Goal: Information Seeking & Learning: Check status

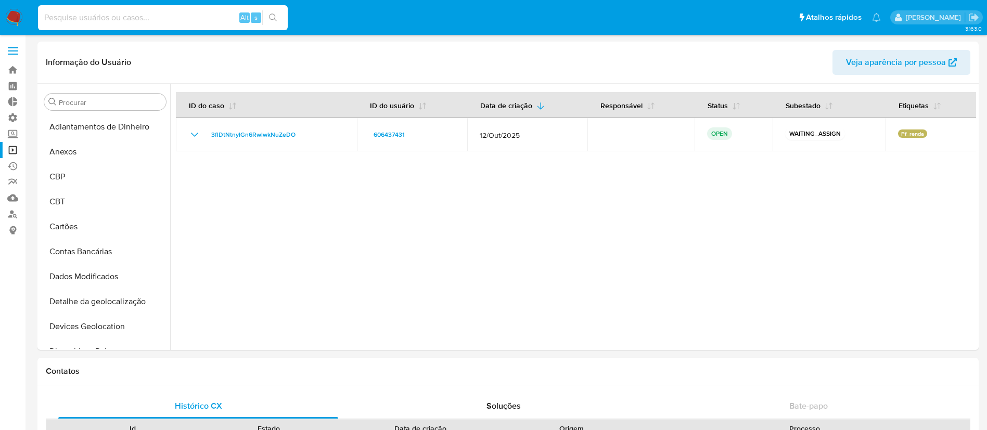
select select "10"
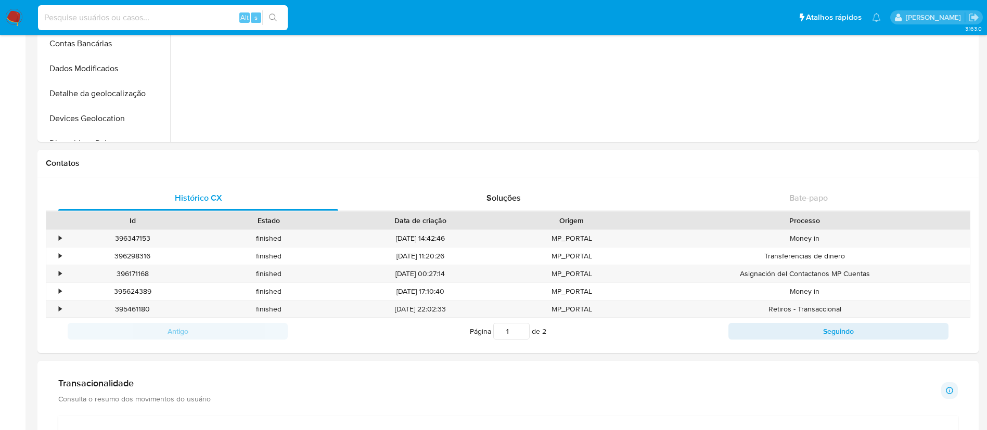
click at [118, 18] on input at bounding box center [163, 18] width 250 height 14
type input "3329624159"
click at [275, 17] on icon "search-icon" at bounding box center [273, 18] width 8 height 8
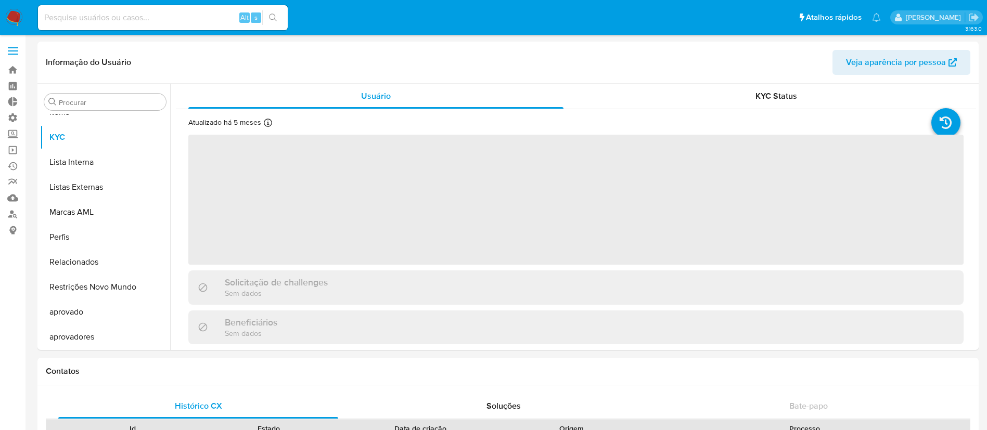
scroll to position [565, 0]
select select "10"
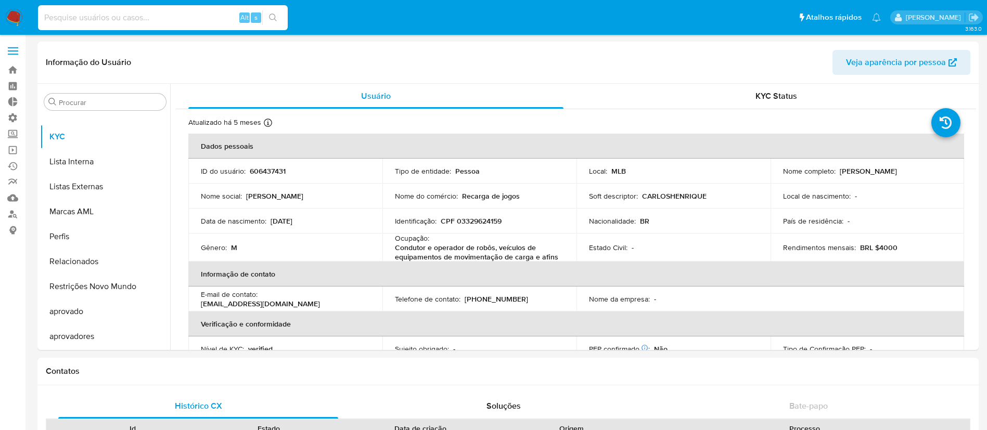
click at [106, 20] on input at bounding box center [163, 18] width 250 height 14
paste input "3329624159"
type input "3329624159"
click at [272, 16] on icon "search-icon" at bounding box center [273, 18] width 8 height 8
drag, startPoint x: 113, startPoint y: 17, endPoint x: 38, endPoint y: -5, distance: 78.4
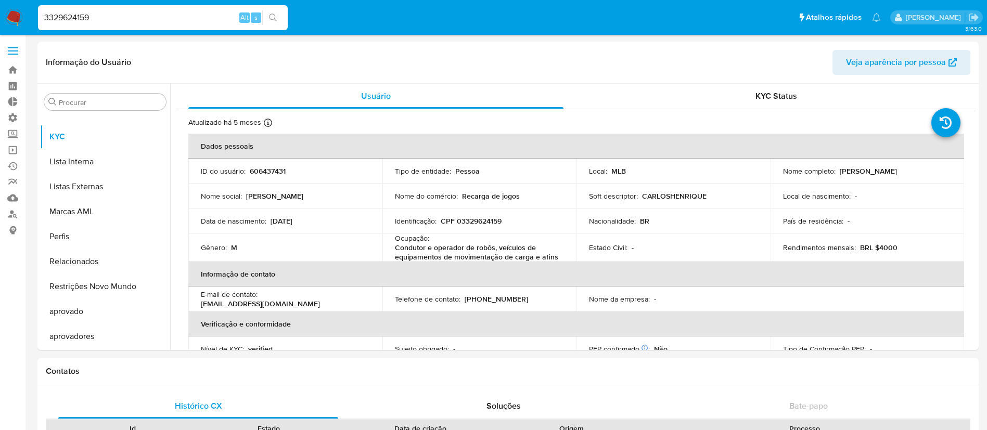
paste input "606437431"
type input "606437431"
click at [272, 15] on icon "search-icon" at bounding box center [273, 18] width 8 height 8
click at [278, 17] on button "search-icon" at bounding box center [272, 17] width 21 height 15
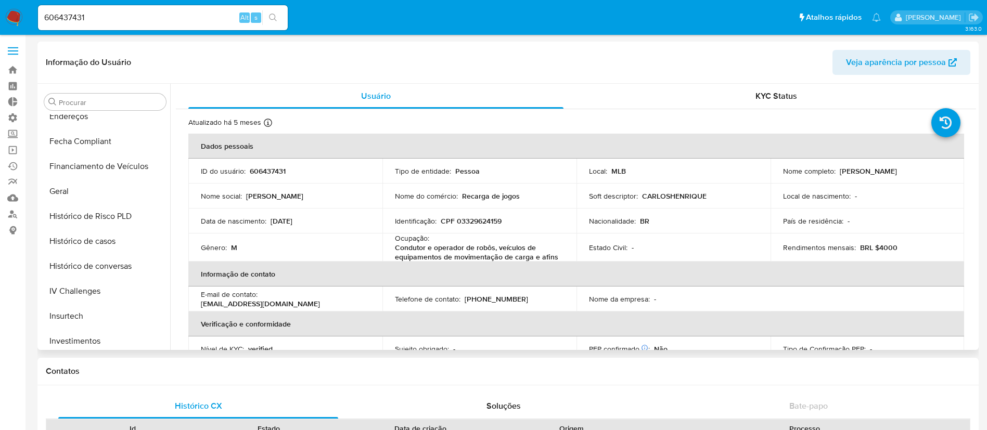
scroll to position [318, 0]
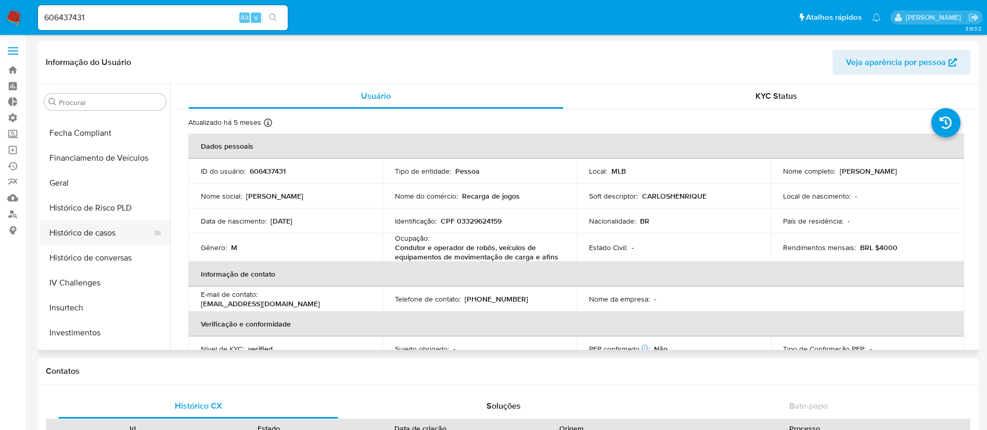
click at [105, 243] on button "Histórico de casos" at bounding box center [101, 233] width 122 height 25
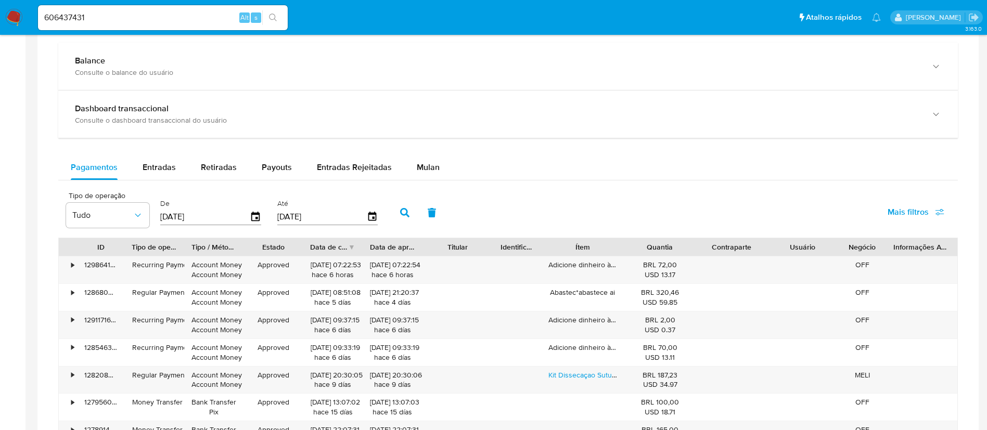
scroll to position [589, 0]
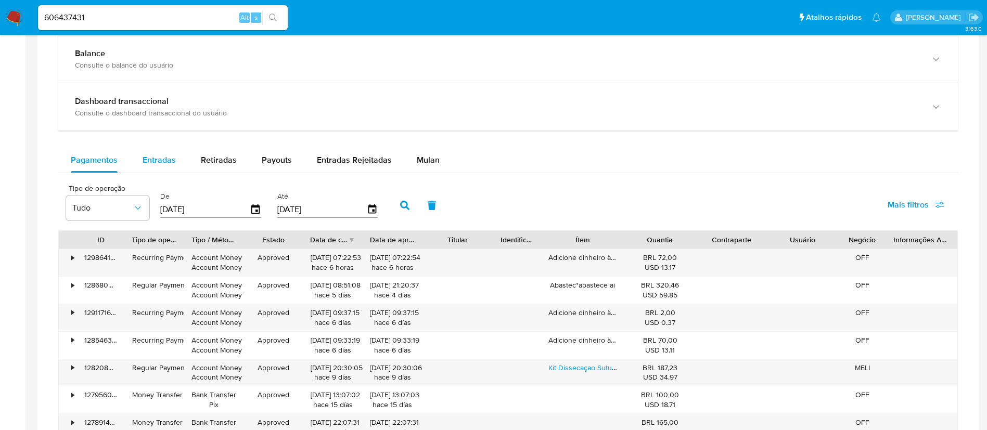
click at [168, 154] on span "Entradas" at bounding box center [159, 160] width 33 height 12
select select "10"
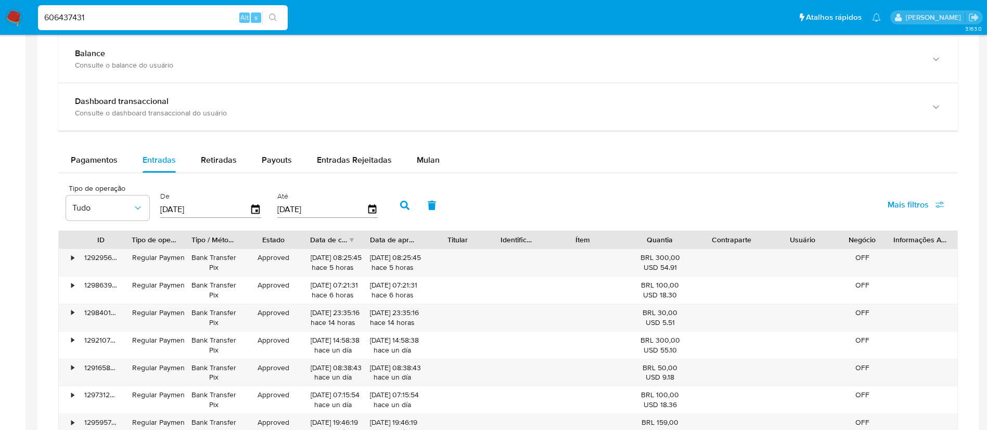
drag, startPoint x: 96, startPoint y: 17, endPoint x: 15, endPoint y: 18, distance: 81.2
click at [15, 18] on nav "Pausado Ver notificaciones 606437431 Alt s Atalhos rápidos Presiona las siguien…" at bounding box center [493, 17] width 987 height 35
click at [276, 20] on icon "search-icon" at bounding box center [273, 18] width 8 height 8
drag, startPoint x: 110, startPoint y: 20, endPoint x: 7, endPoint y: 8, distance: 103.2
click at [7, 8] on nav "Pausado Ver notificaciones 606437431 Alt s Atalhos rápidos Presiona las siguien…" at bounding box center [493, 17] width 987 height 35
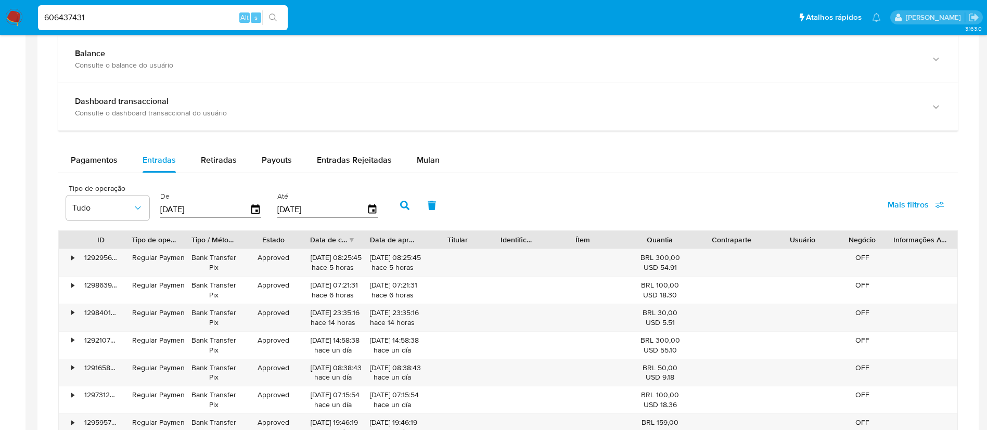
paste input "390024215"
type input "390024215"
click at [268, 10] on button "search-icon" at bounding box center [272, 17] width 21 height 15
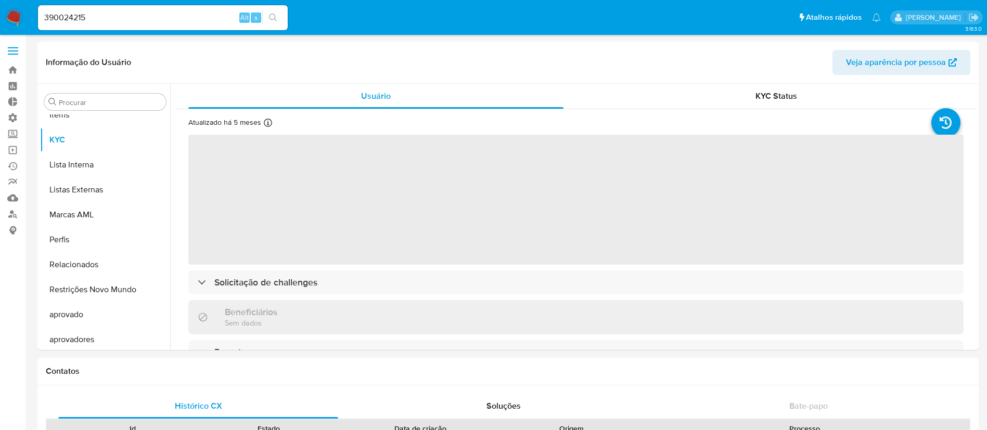
scroll to position [565, 0]
select select "10"
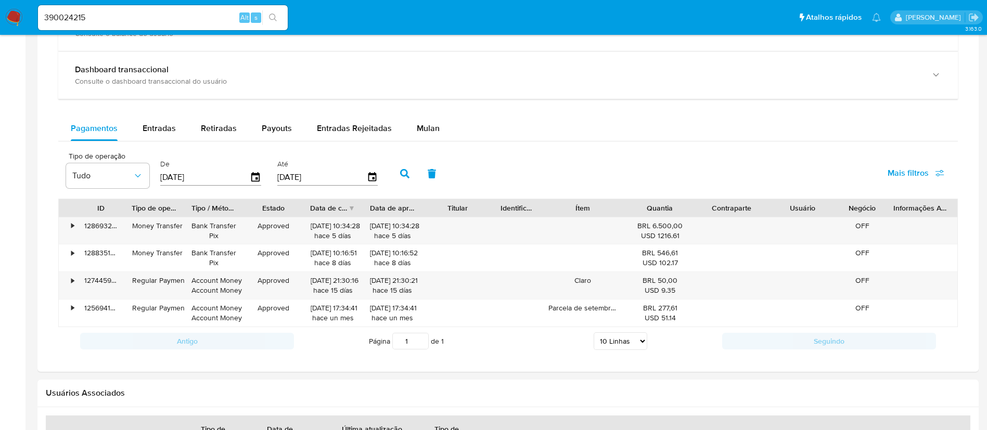
scroll to position [589, 0]
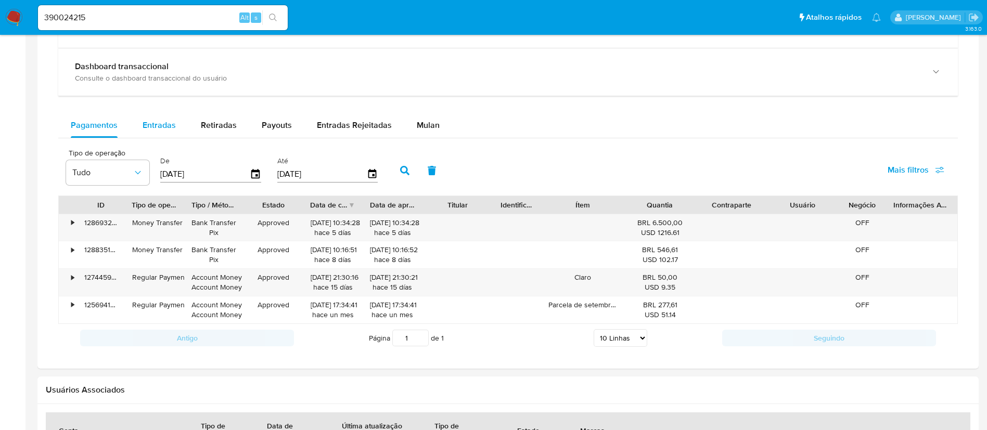
click at [158, 130] on span "Entradas" at bounding box center [159, 125] width 33 height 12
select select "10"
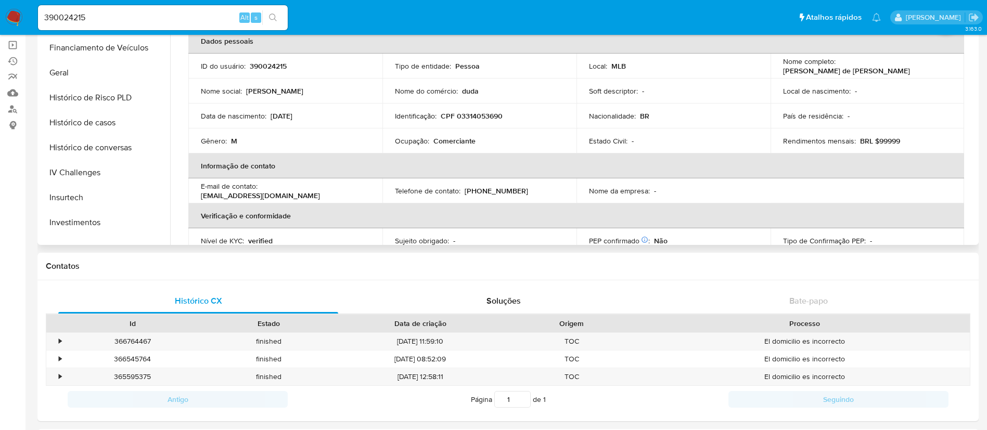
scroll to position [288, 0]
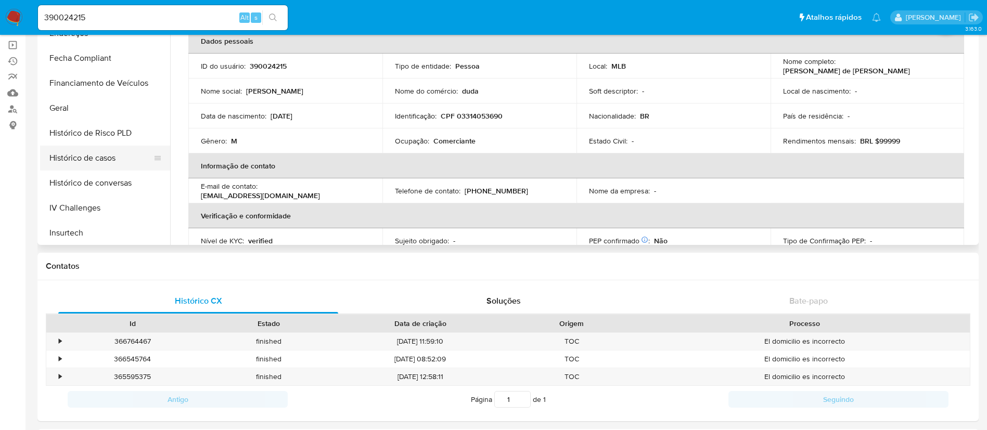
click at [86, 151] on button "Histórico de casos" at bounding box center [101, 158] width 122 height 25
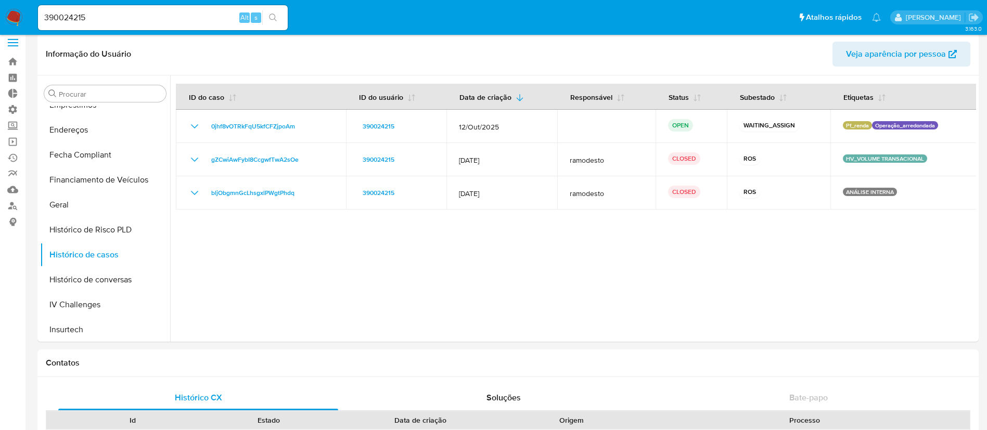
scroll to position [0, 0]
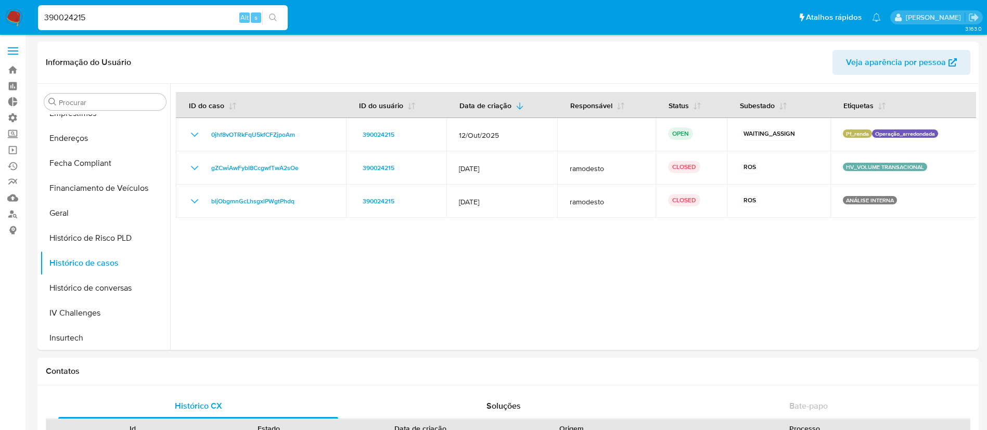
drag, startPoint x: 96, startPoint y: 11, endPoint x: 16, endPoint y: 7, distance: 79.7
click at [16, 7] on nav "Pausado Ver notificaciones 390024215 Alt s Atalhos rápidos Presiona las siguien…" at bounding box center [493, 17] width 987 height 35
paste input "606437431"
type input "606437431"
click at [280, 16] on button "search-icon" at bounding box center [272, 17] width 21 height 15
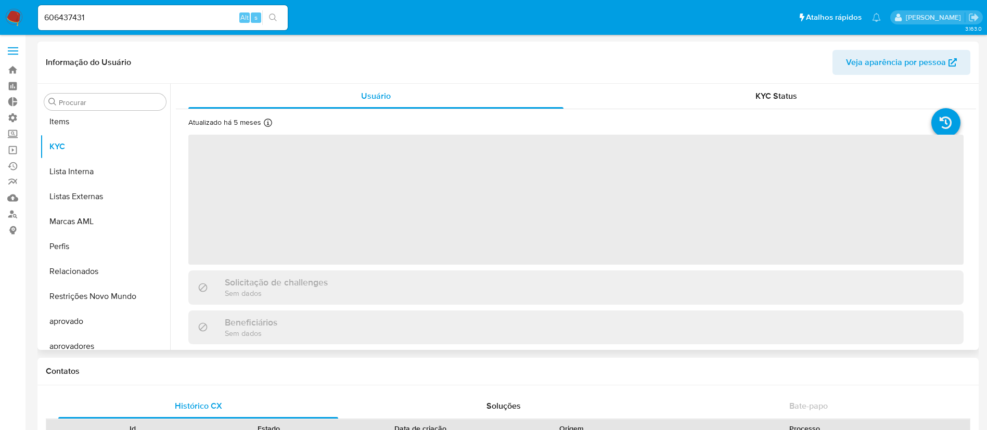
scroll to position [565, 0]
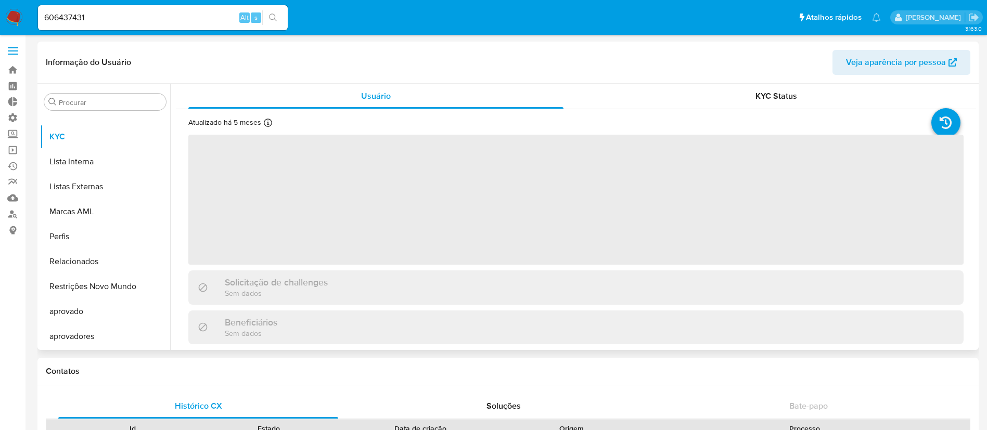
select select "10"
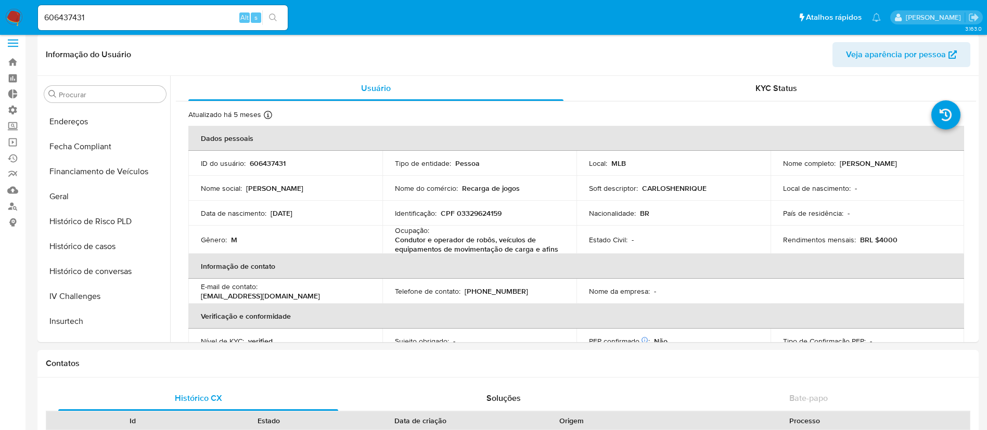
scroll to position [299, 0]
click at [101, 245] on button "Histórico de casos" at bounding box center [101, 244] width 122 height 25
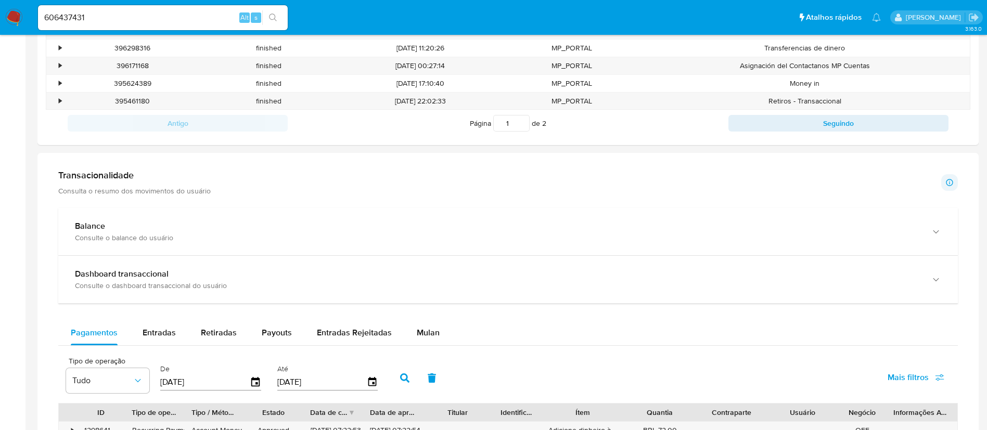
scroll to position [400, 0]
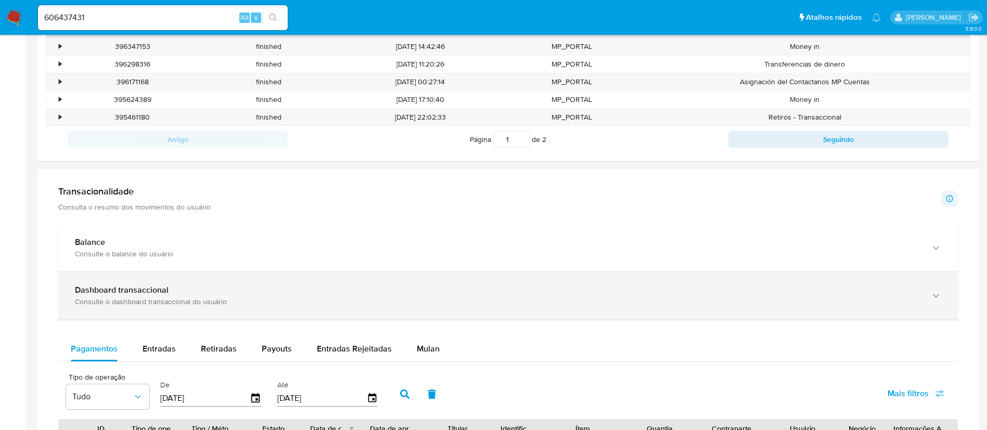
click at [143, 290] on b "Dashboard transaccional" at bounding box center [122, 290] width 94 height 12
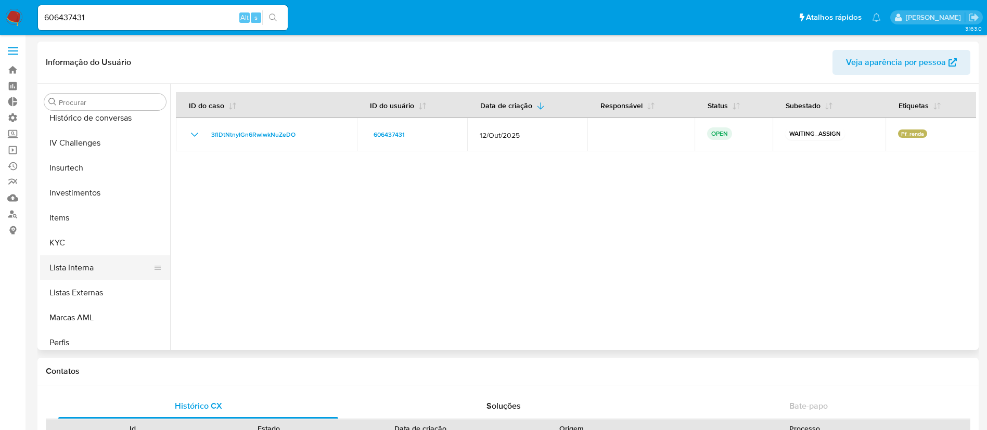
scroll to position [462, 0]
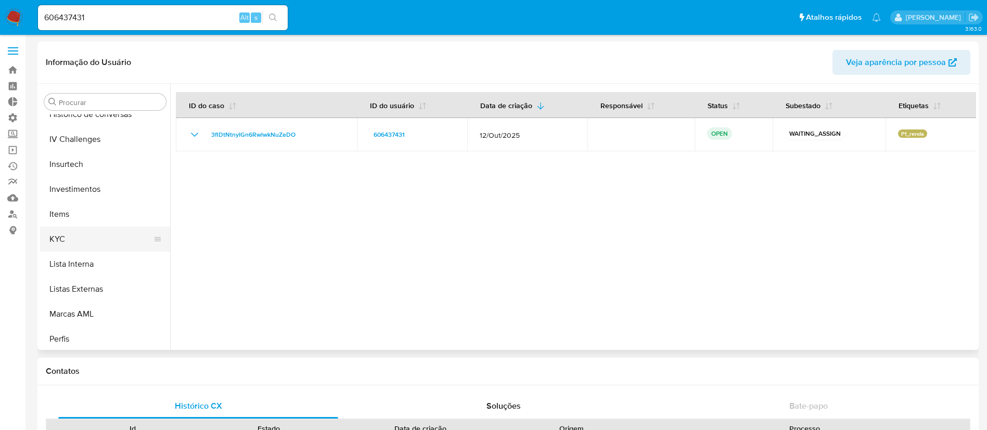
click at [74, 244] on button "KYC" at bounding box center [101, 239] width 122 height 25
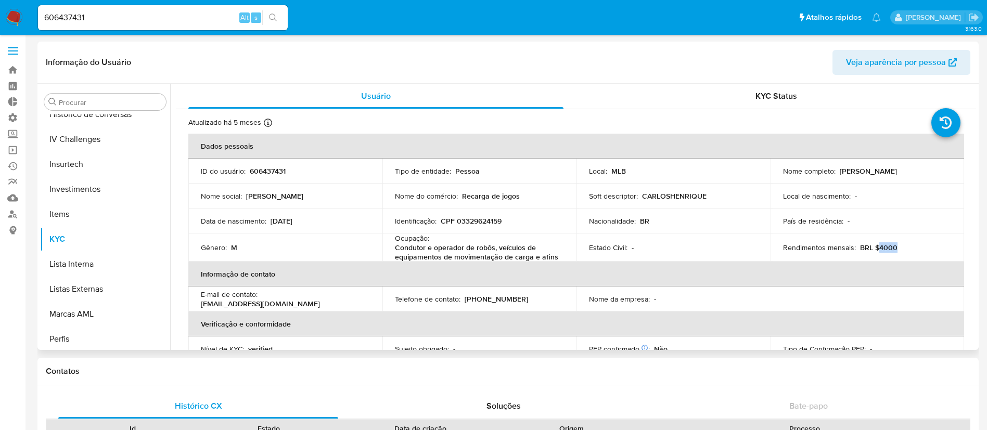
drag, startPoint x: 897, startPoint y: 245, endPoint x: 873, endPoint y: 243, distance: 24.5
click at [873, 243] on div "Rendimentos mensais : BRL $4000" at bounding box center [867, 247] width 169 height 9
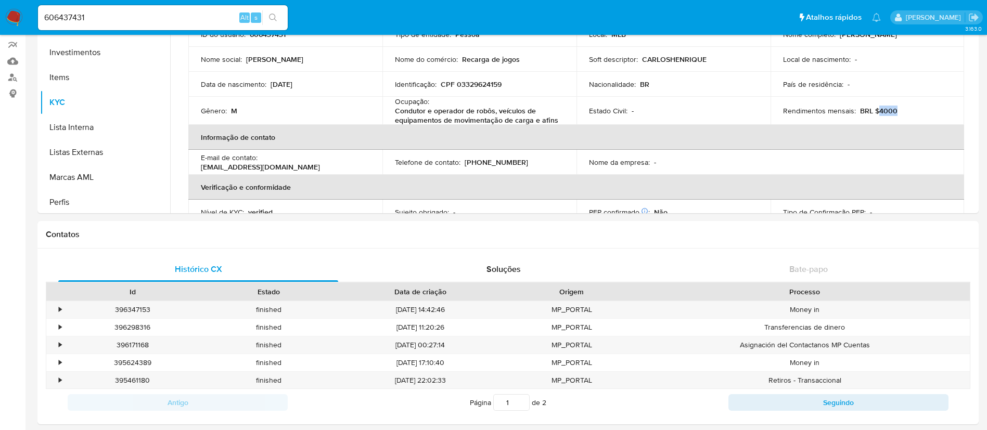
scroll to position [144, 0]
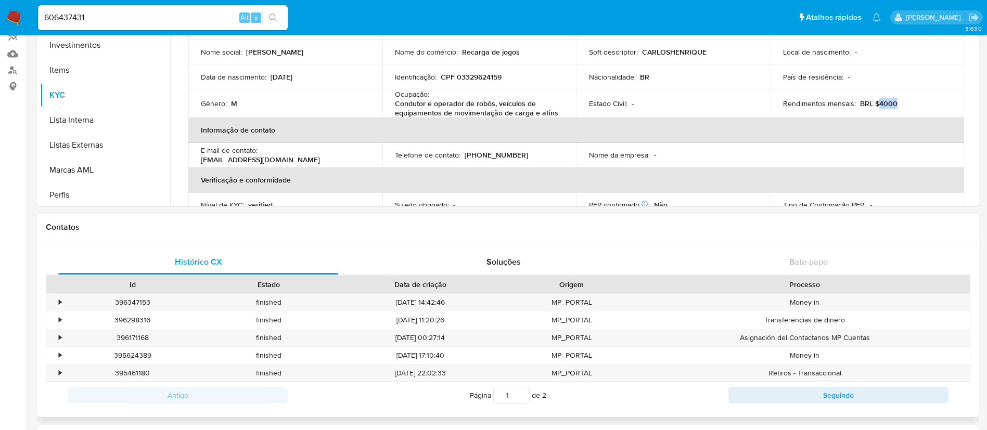
click at [637, 286] on div at bounding box center [640, 285] width 19 height 18
drag, startPoint x: 109, startPoint y: 14, endPoint x: 29, endPoint y: 18, distance: 80.7
click at [29, 18] on nav "Pausado Ver notificaciones 606437431 Alt s Atalhos rápidos Presiona las siguien…" at bounding box center [493, 17] width 987 height 35
click at [276, 11] on button "search-icon" at bounding box center [272, 17] width 21 height 15
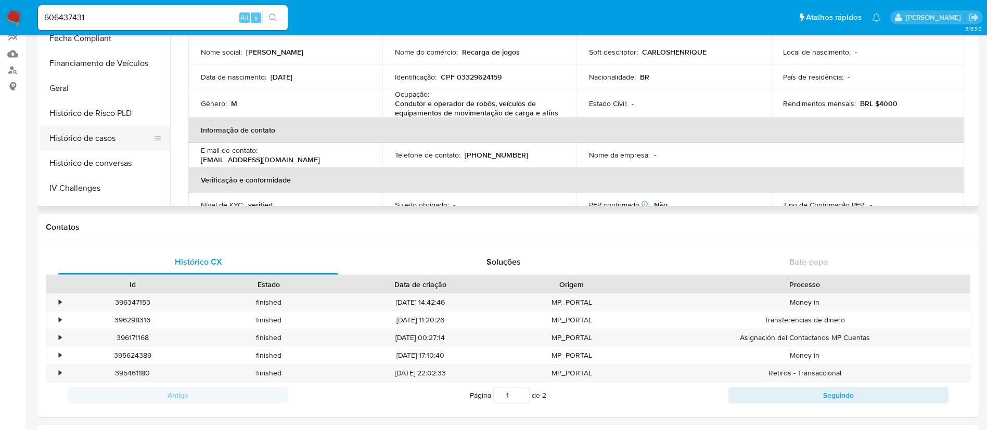
click at [103, 136] on button "Histórico de casos" at bounding box center [101, 138] width 122 height 25
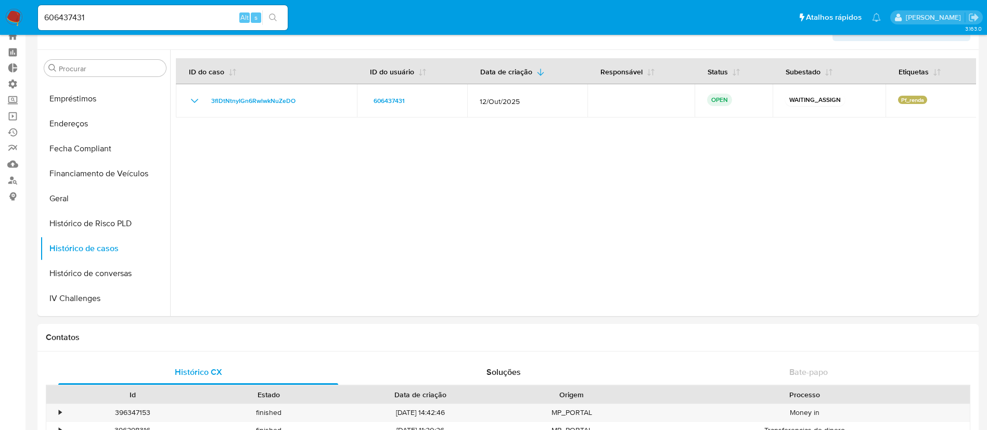
scroll to position [0, 0]
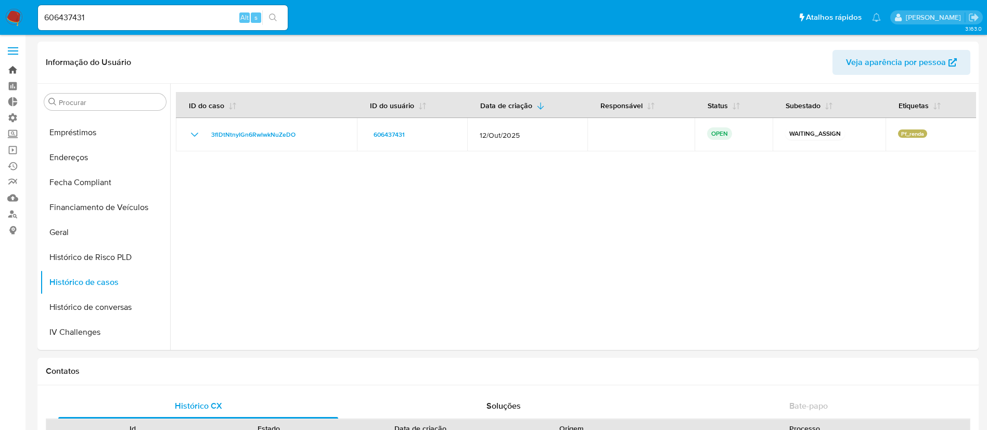
click at [15, 68] on link "Bandeja" at bounding box center [62, 70] width 124 height 16
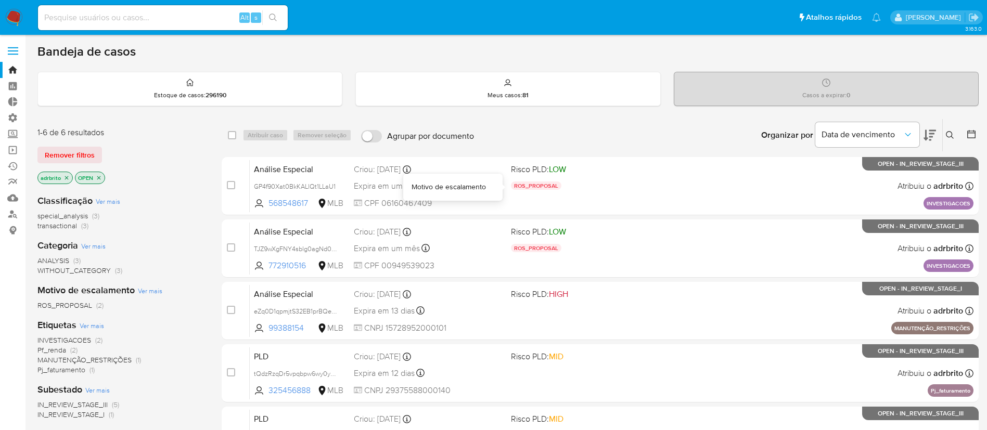
drag, startPoint x: 0, startPoint y: 0, endPoint x: 857, endPoint y: 154, distance: 870.7
click at [857, 154] on div "select-all-cases-checkbox Atribuir caso Remover seleção Agrupar por documento O…" at bounding box center [600, 325] width 757 height 413
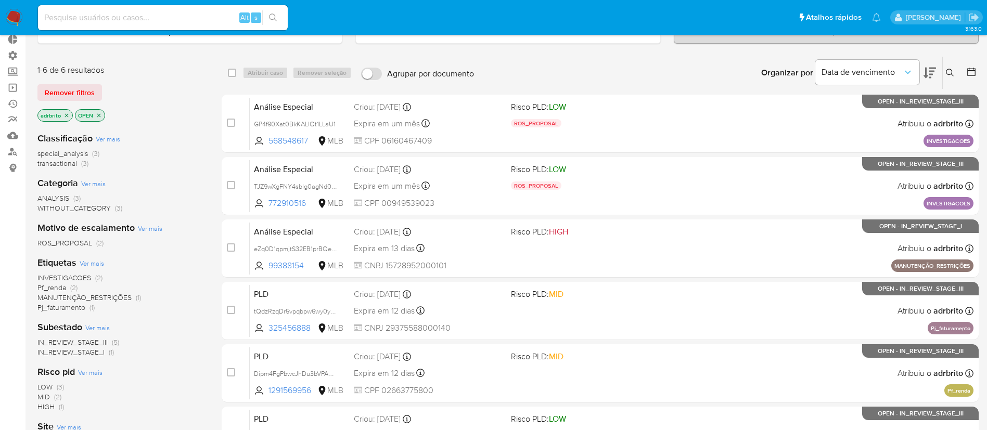
scroll to position [59, 0]
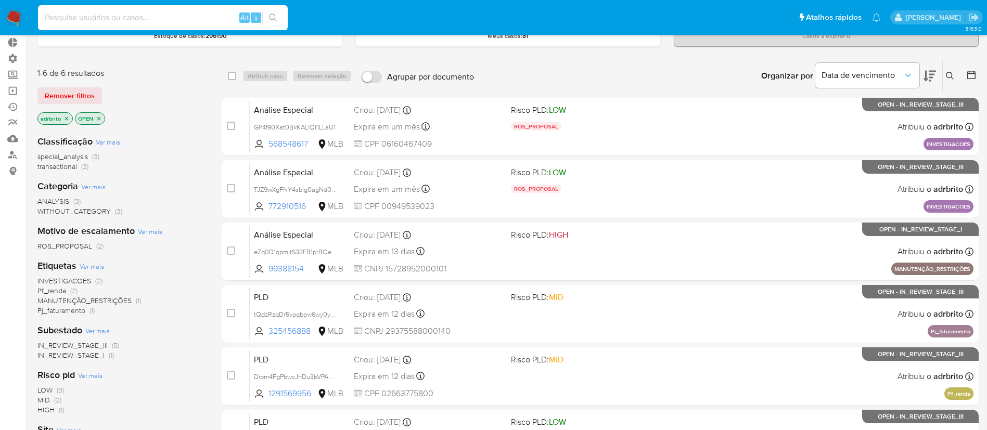
click at [80, 14] on input at bounding box center [163, 18] width 250 height 14
paste input "606437431"
type input "606437431"
click at [275, 17] on icon "search-icon" at bounding box center [273, 18] width 8 height 8
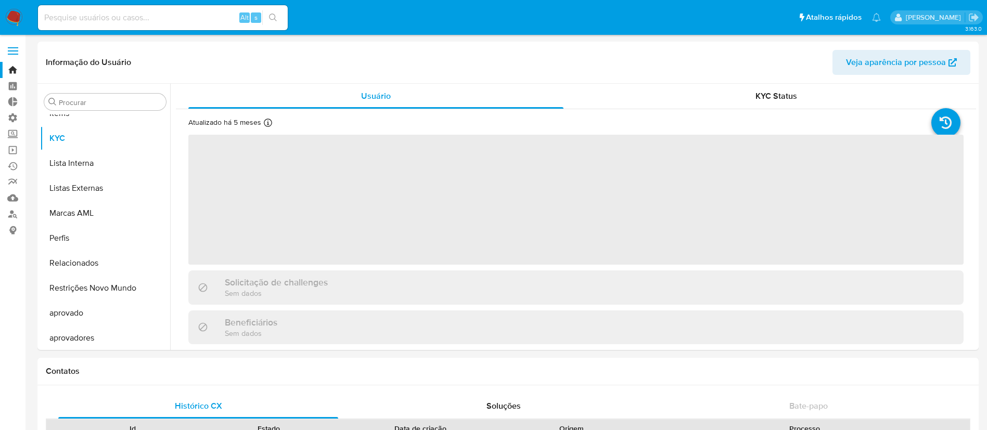
scroll to position [565, 0]
select select "10"
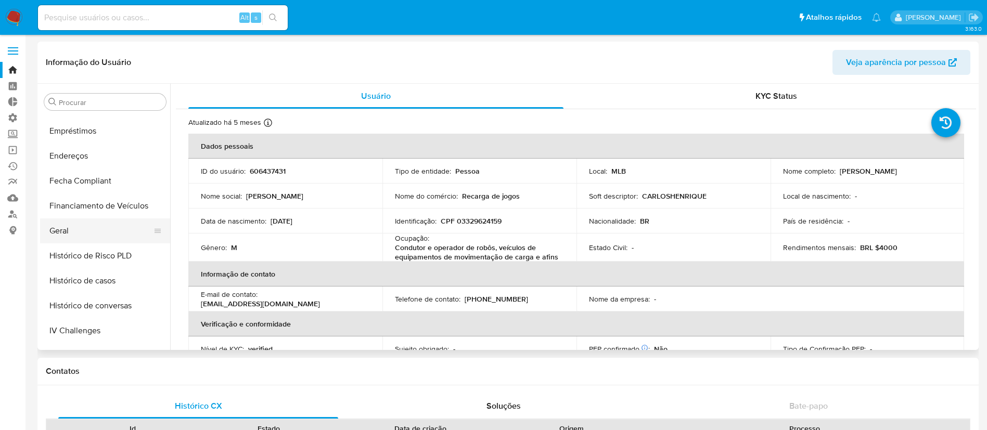
scroll to position [273, 0]
click at [103, 276] on button "Histórico de casos" at bounding box center [101, 278] width 122 height 25
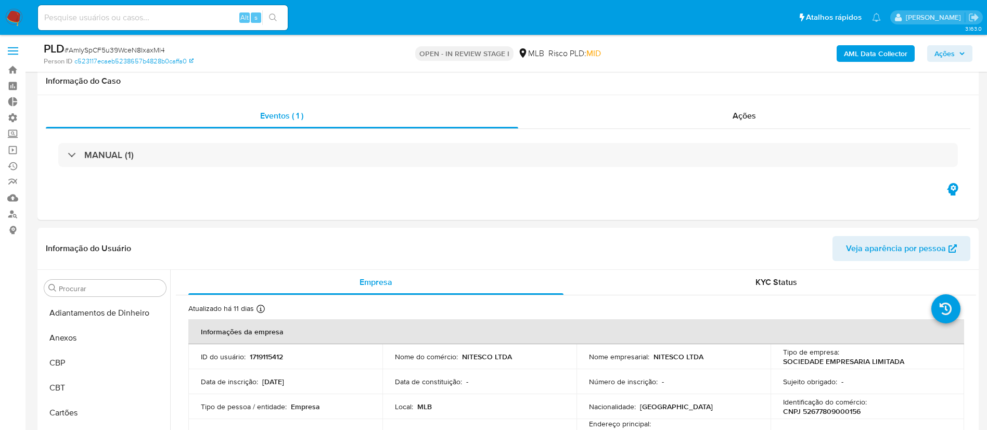
select select "10"
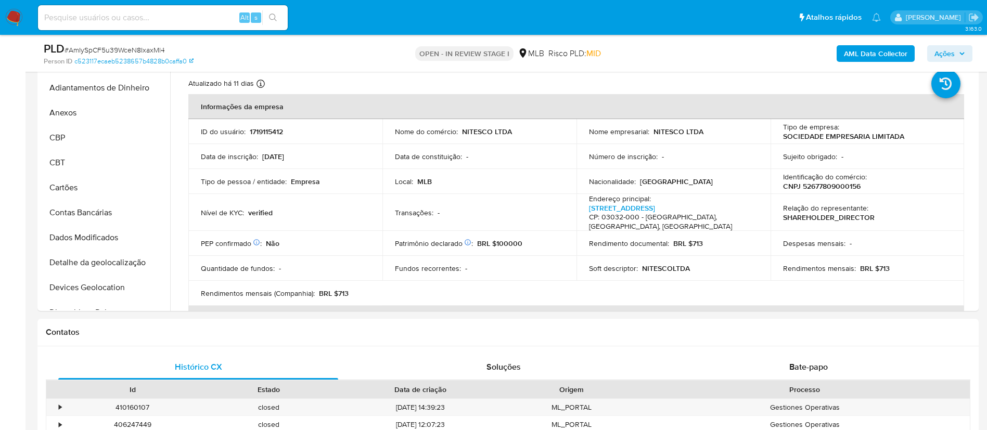
scroll to position [382, 0]
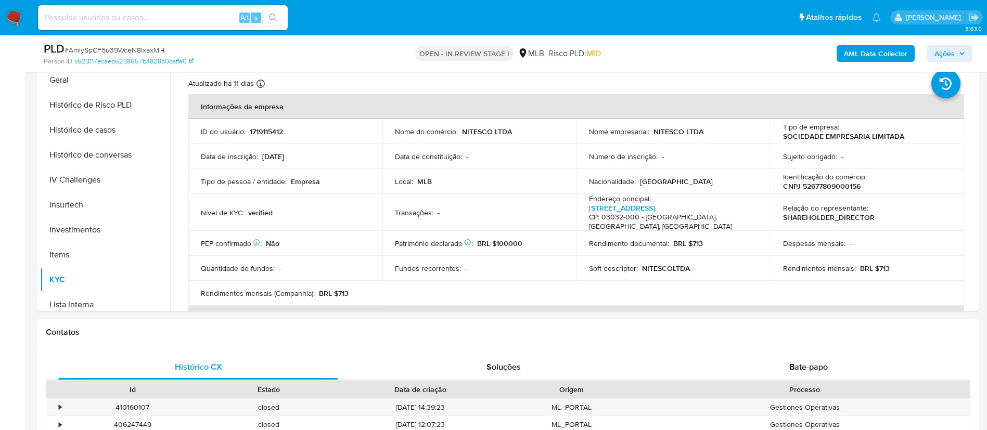
click at [116, 18] on input at bounding box center [163, 18] width 250 height 14
paste input "je4pe6drUYD4QI5PDtAM3k2o"
type input "je4pe6drUYD4QI5PDtAM3k2o"
click at [271, 20] on icon "search-icon" at bounding box center [273, 18] width 8 height 8
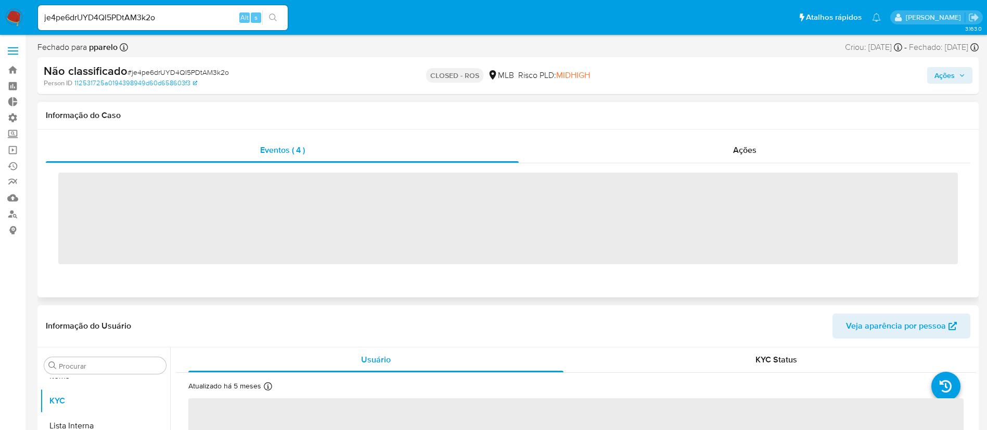
scroll to position [565, 0]
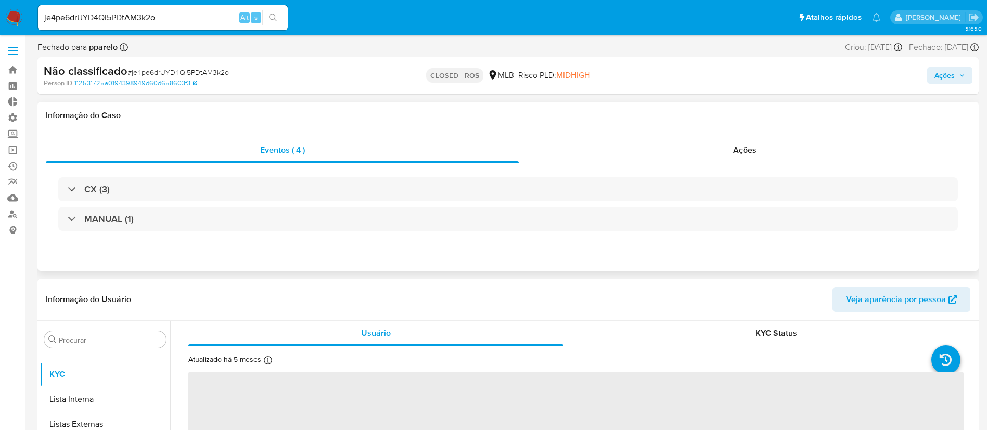
select select "10"
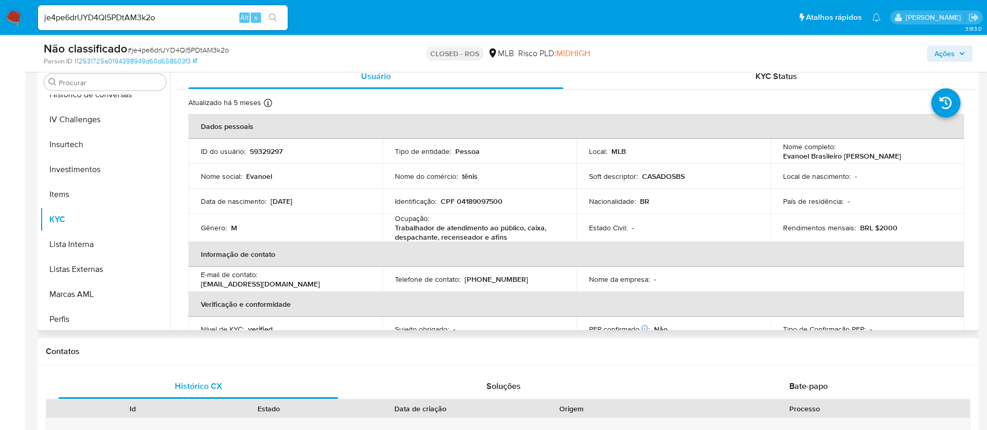
scroll to position [452, 0]
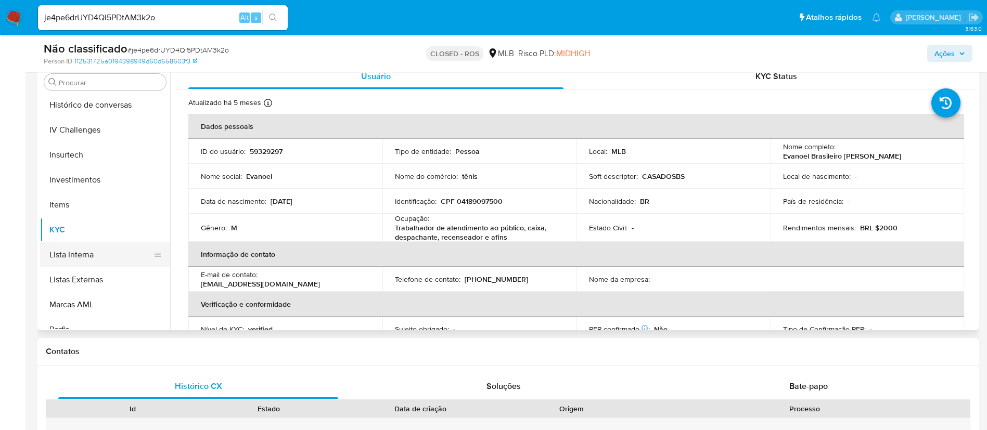
click at [94, 255] on button "Lista Interna" at bounding box center [101, 254] width 122 height 25
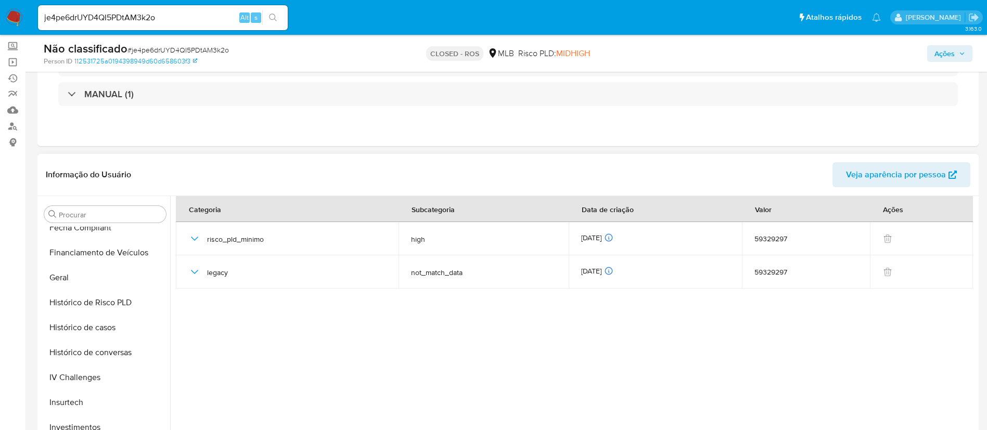
scroll to position [294, 0]
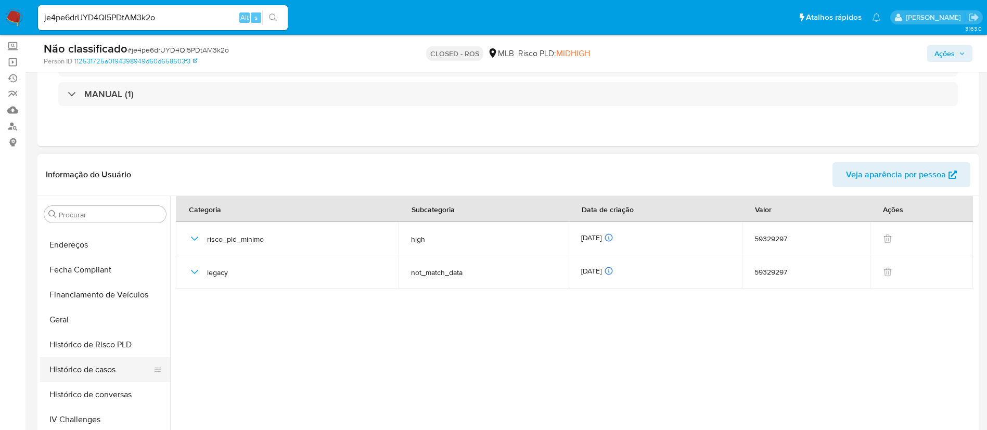
click at [98, 365] on button "Histórico de casos" at bounding box center [101, 369] width 122 height 25
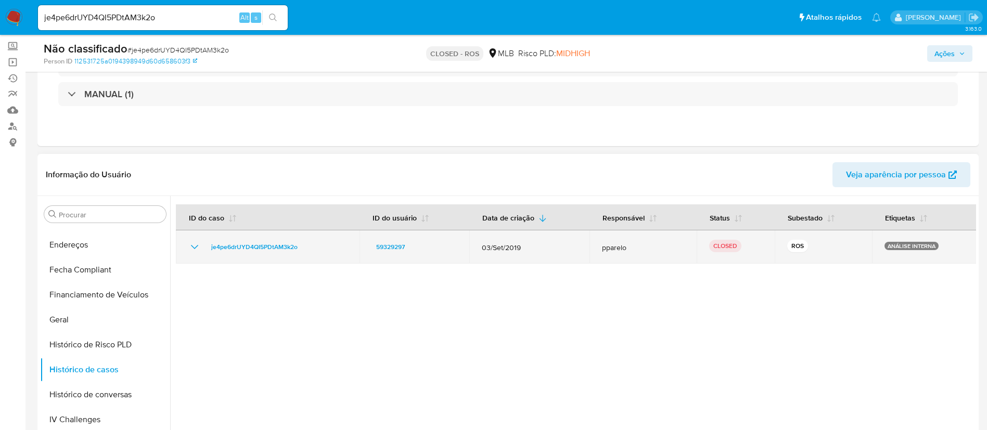
click at [191, 241] on icon "Mostrar/Ocultar" at bounding box center [194, 247] width 12 height 12
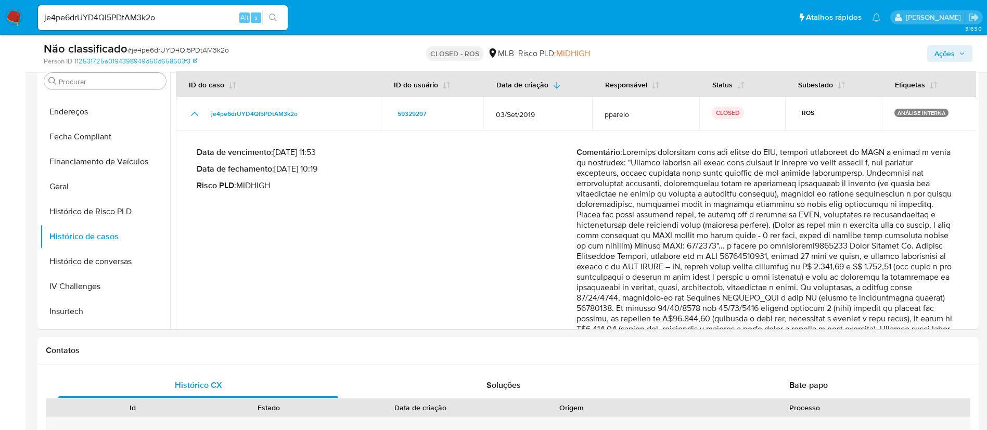
scroll to position [223, 0]
